Goal: Navigation & Orientation: Find specific page/section

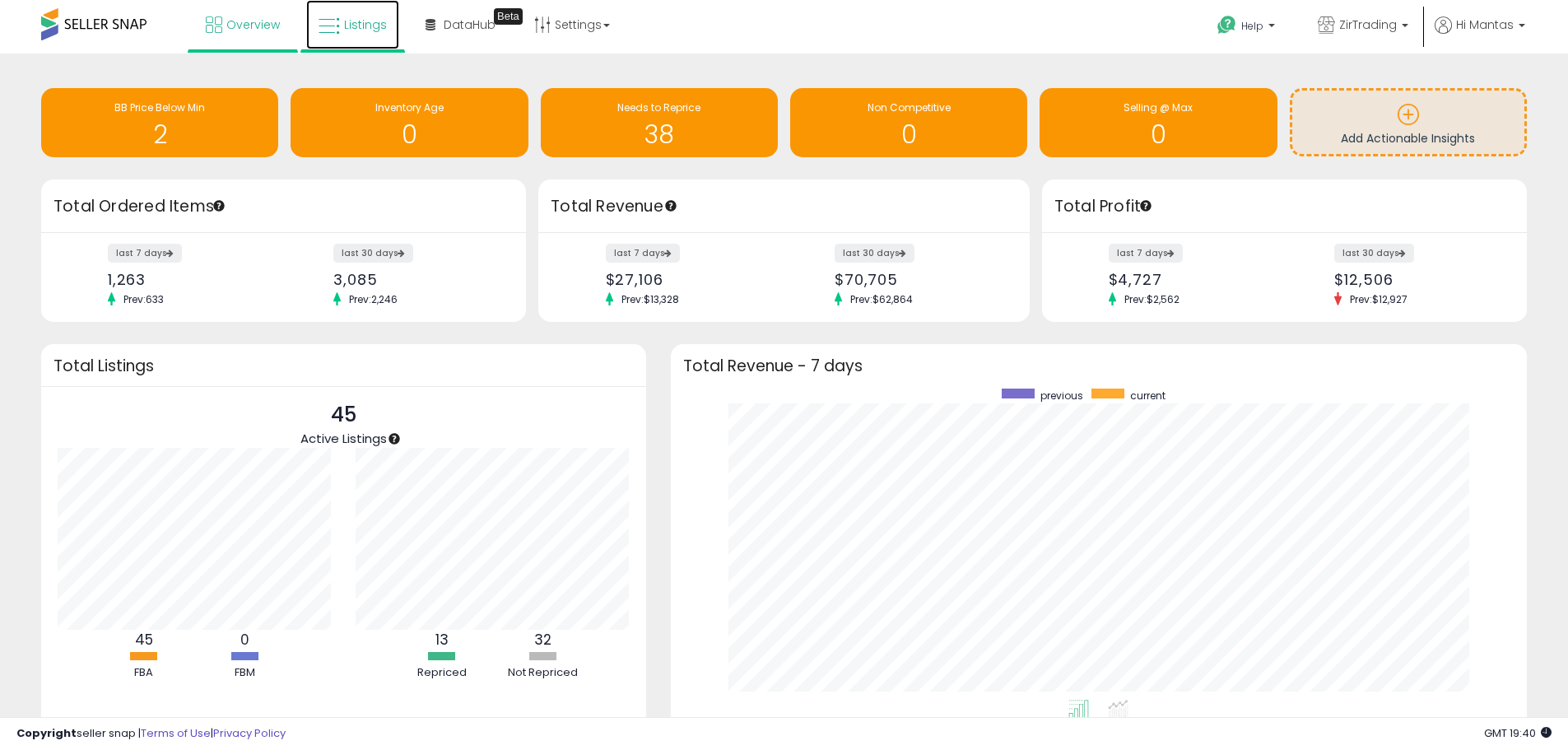
click at [375, 17] on span "Listings" at bounding box center [365, 25] width 43 height 17
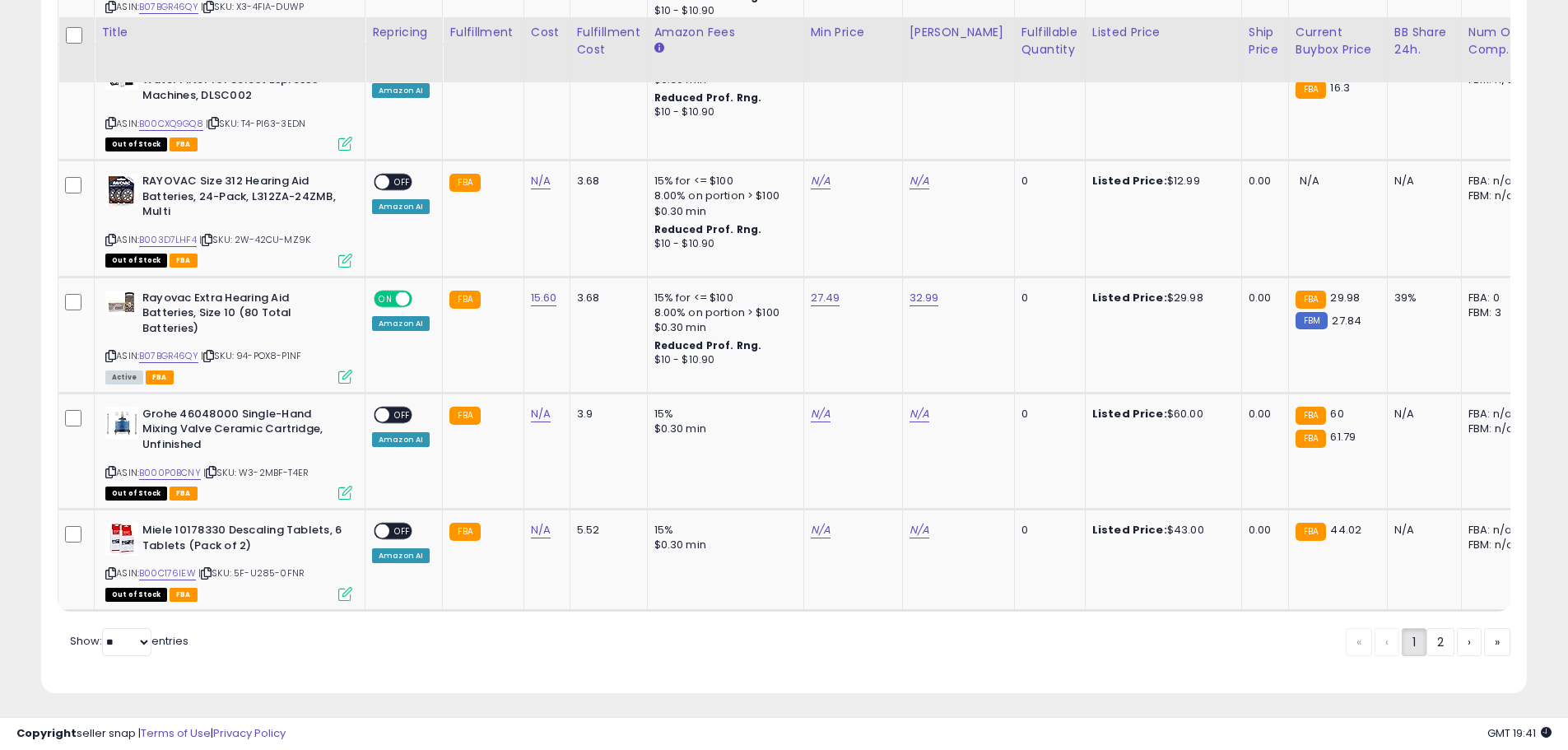
scroll to position [3281, 0]
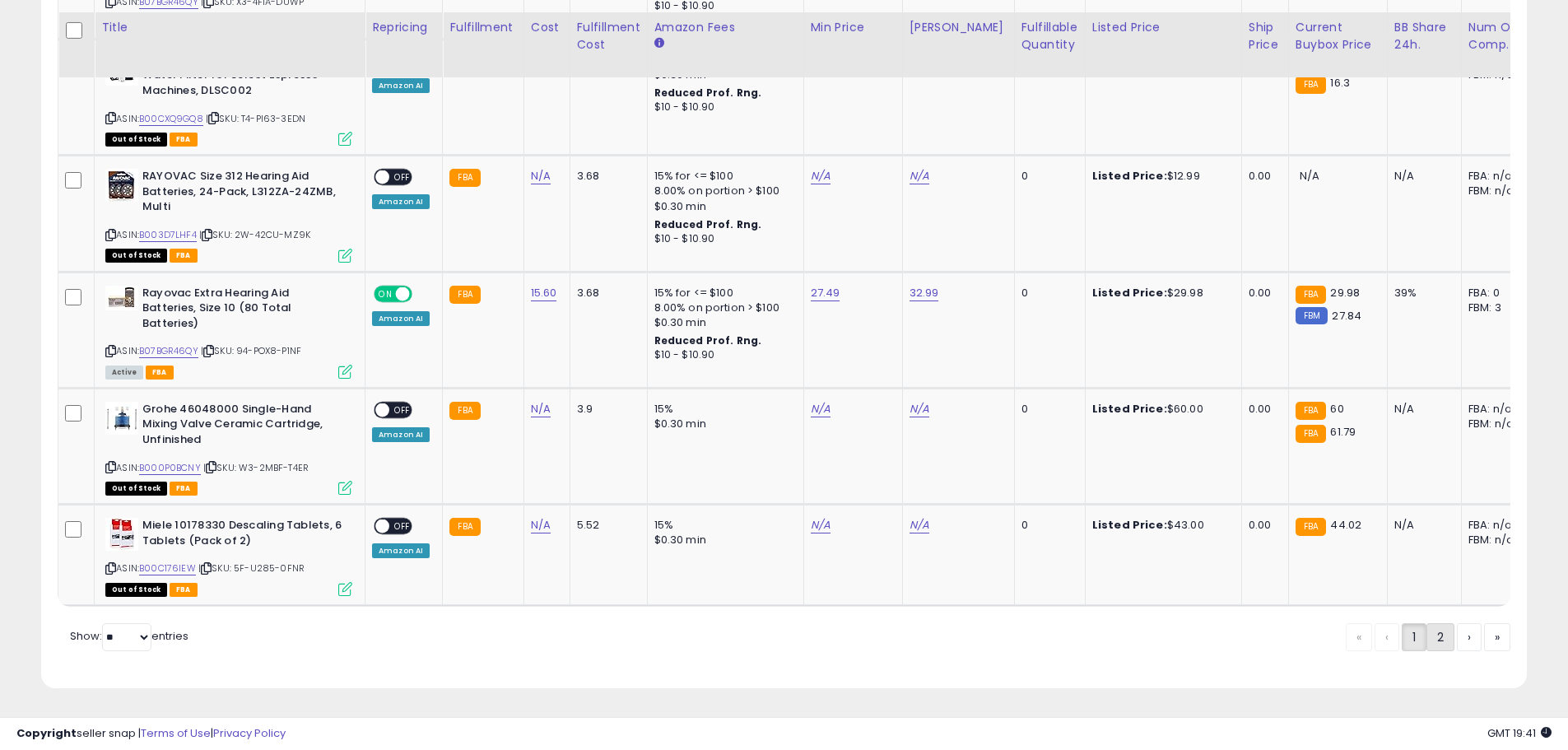
click at [1437, 633] on link "2" at bounding box center [1440, 636] width 28 height 28
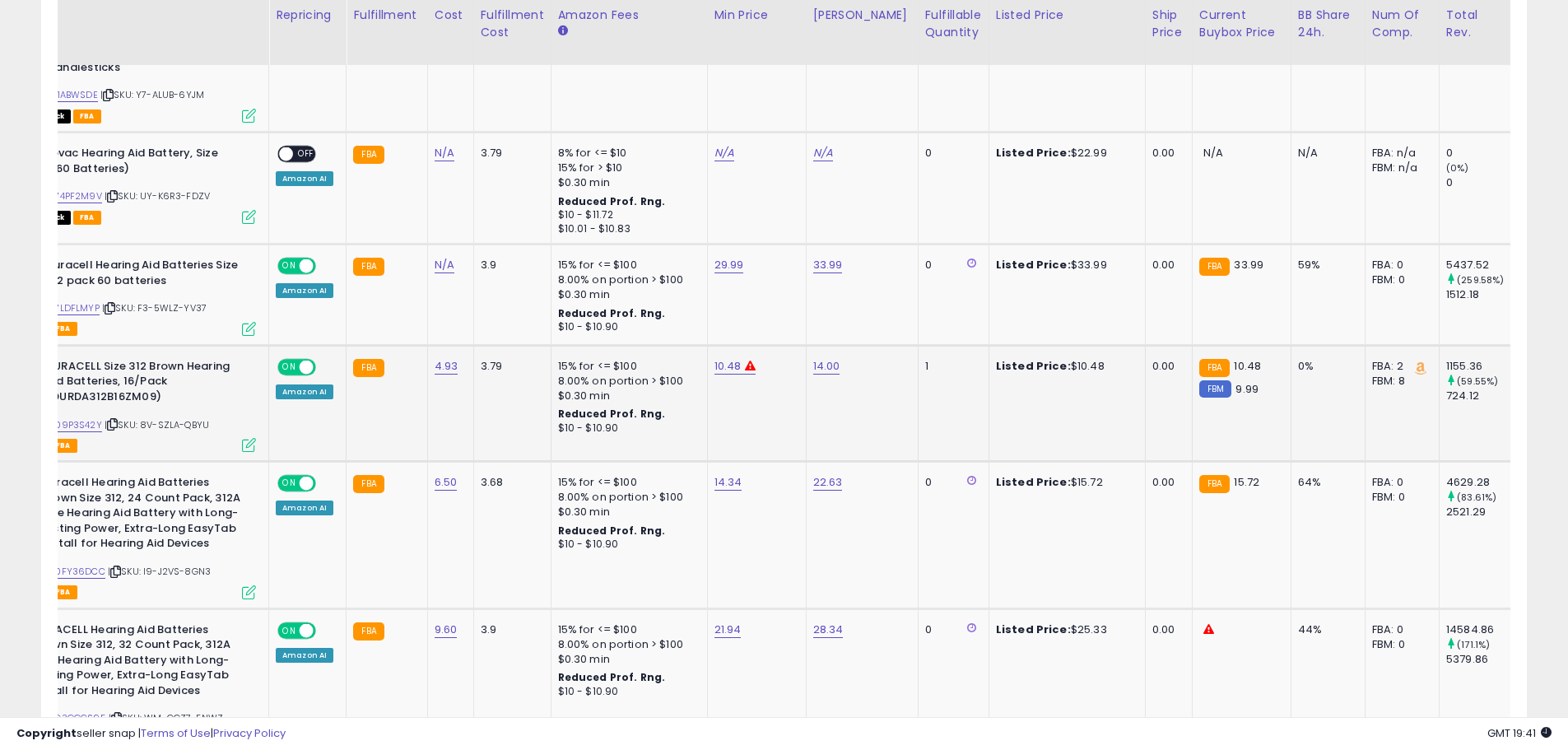
scroll to position [0, 0]
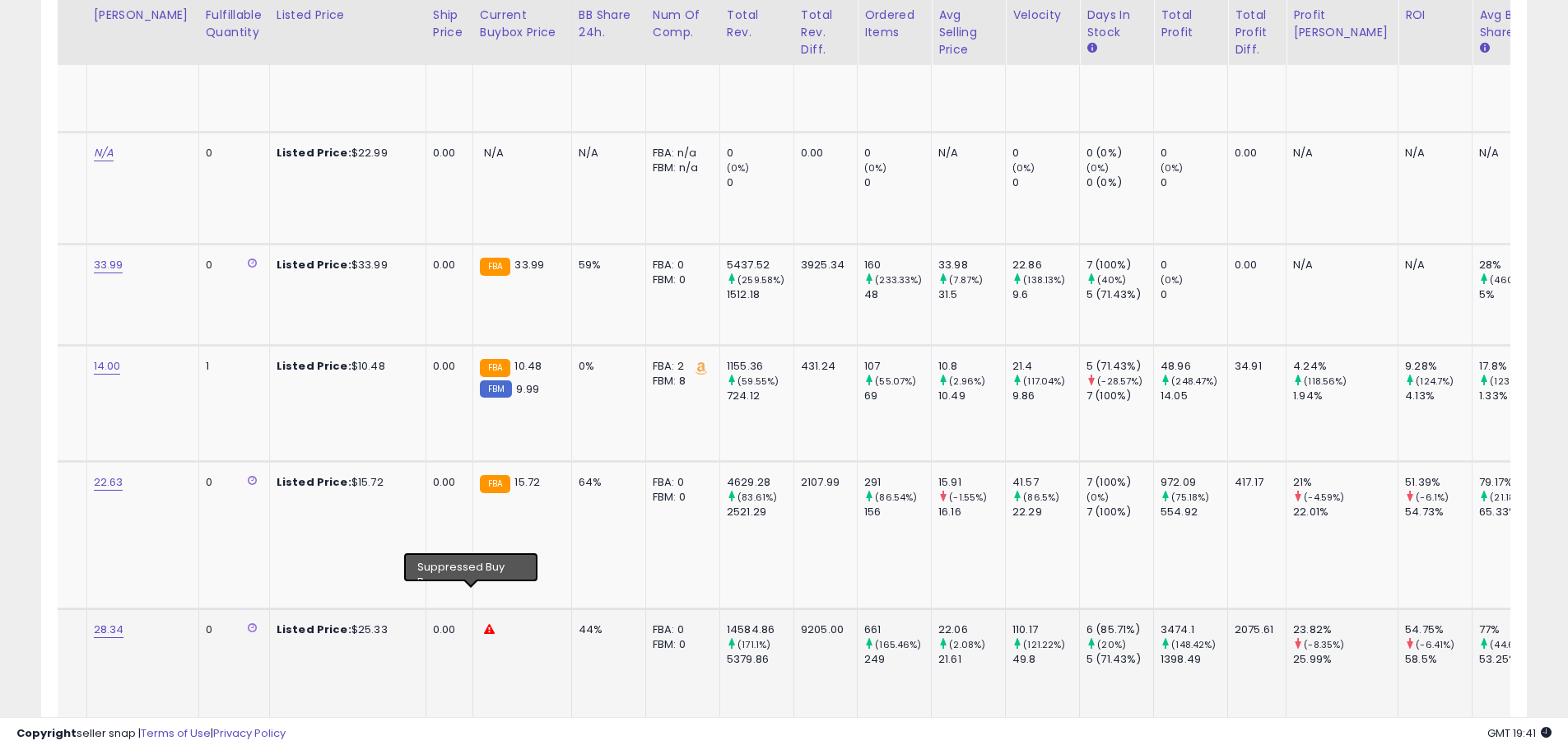
click at [484, 624] on icon at bounding box center [489, 629] width 11 height 11
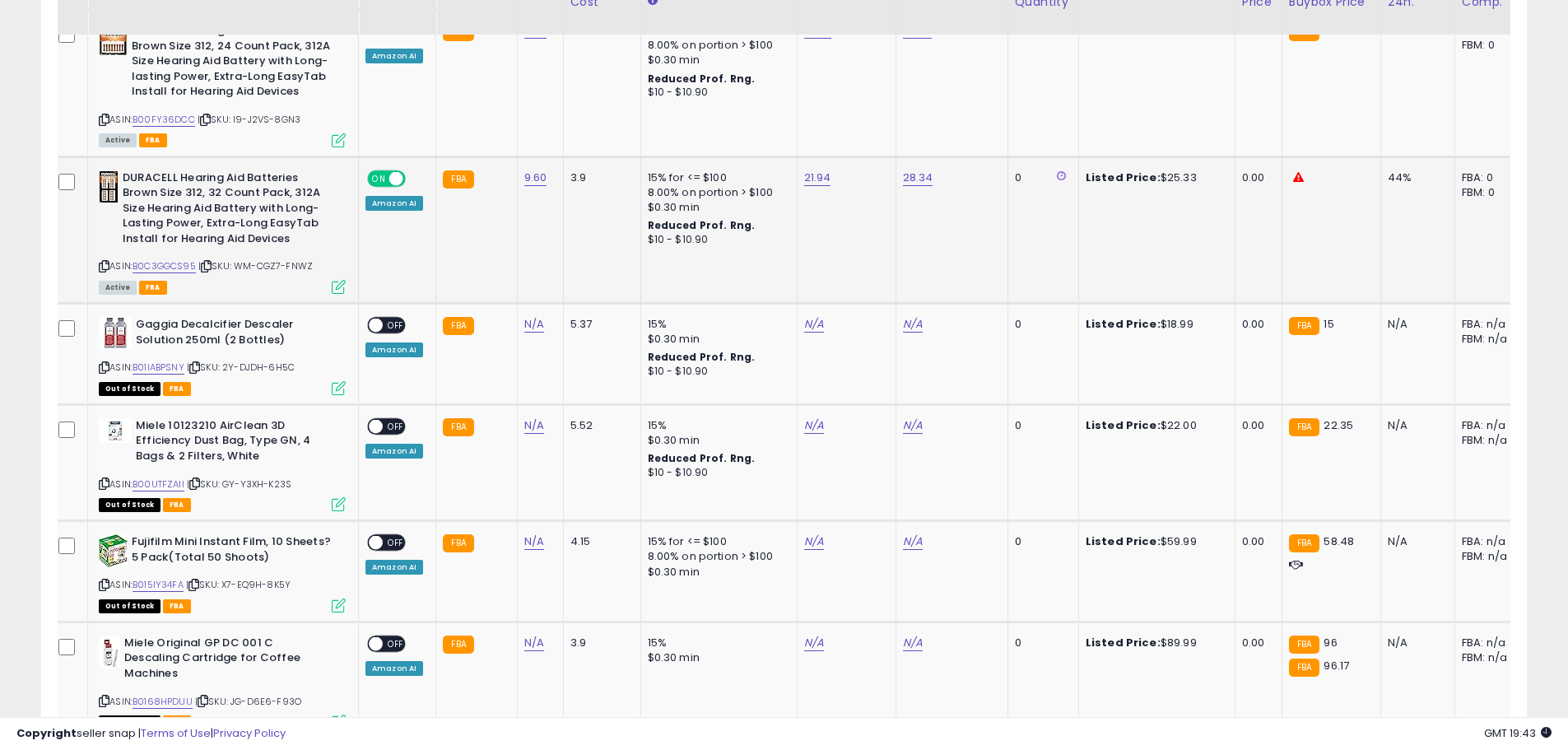
scroll to position [2411, 0]
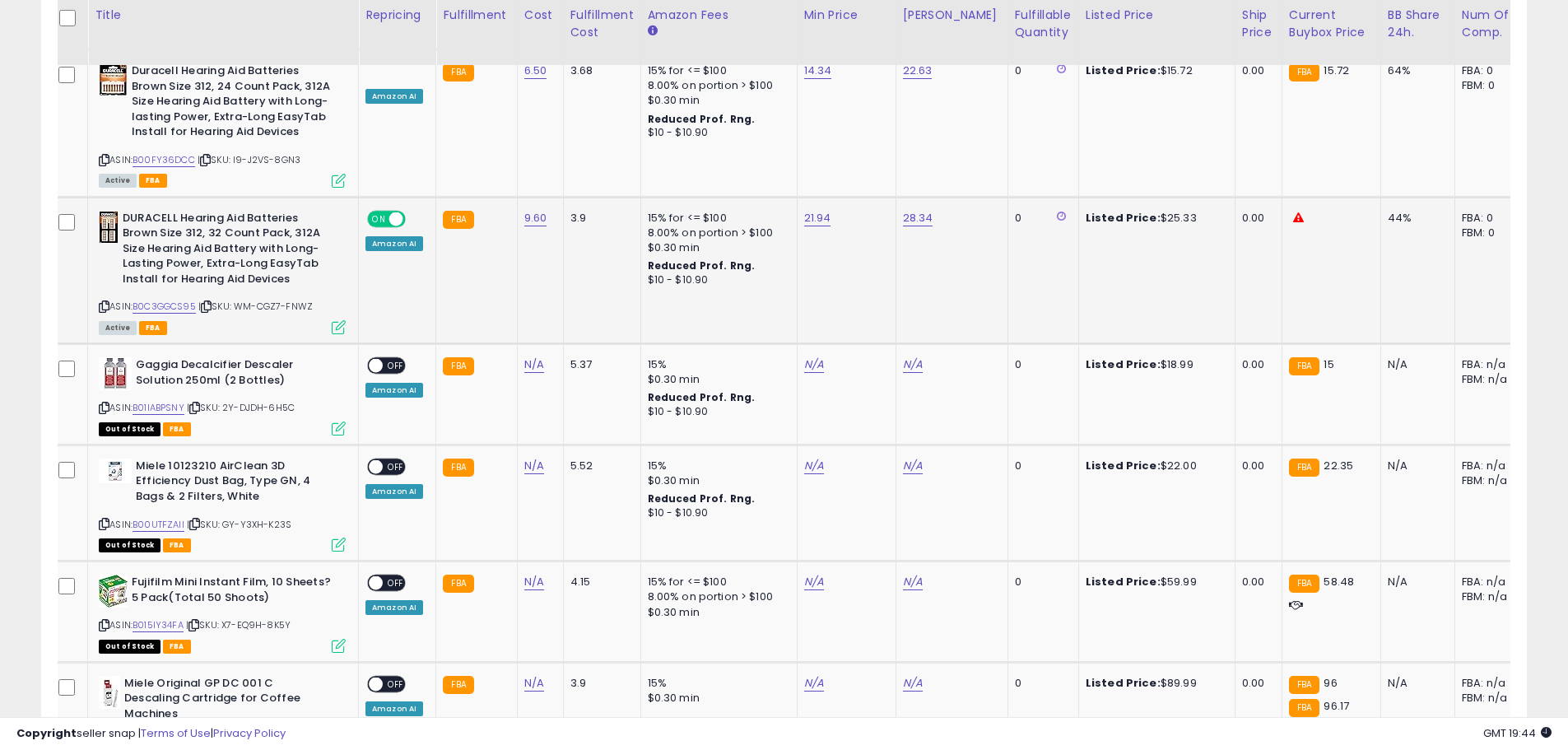
click at [390, 212] on span at bounding box center [396, 218] width 14 height 14
